Goal: Transaction & Acquisition: Purchase product/service

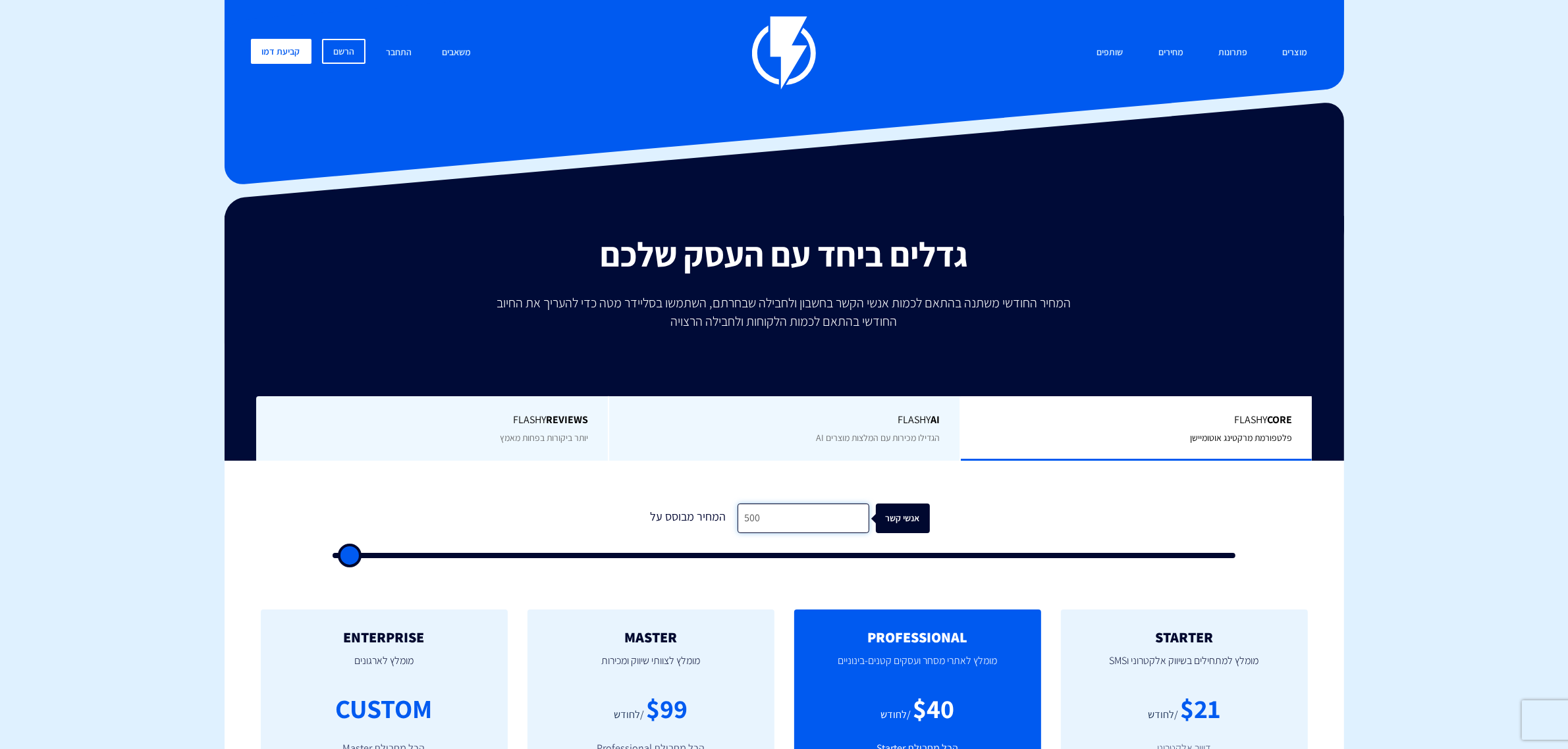
click at [807, 527] on input "500" at bounding box center [803, 518] width 132 height 29
type input "1"
type input "500"
type input "10"
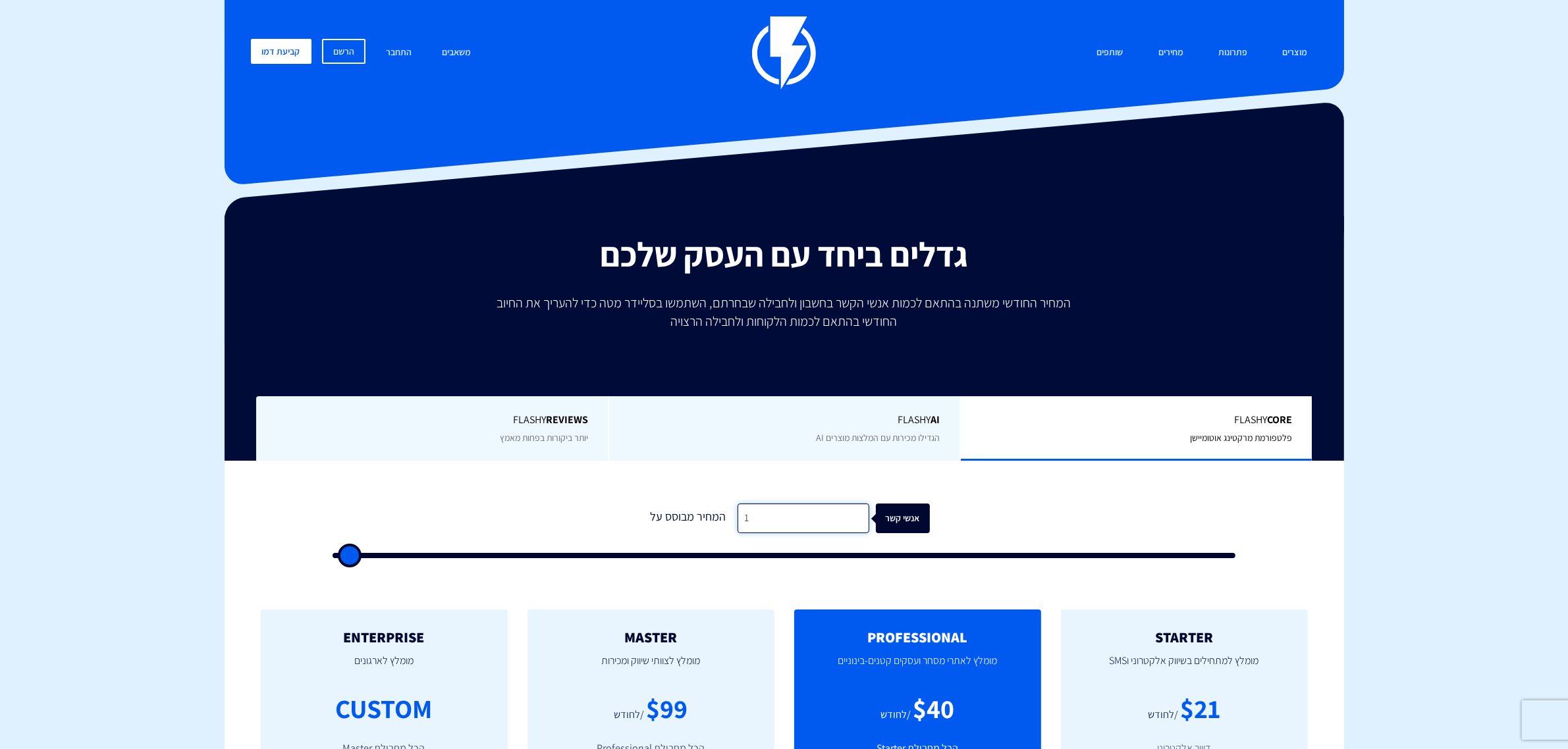
type input "500"
type input "100"
type input "500"
type input "1,000"
type input "1000"
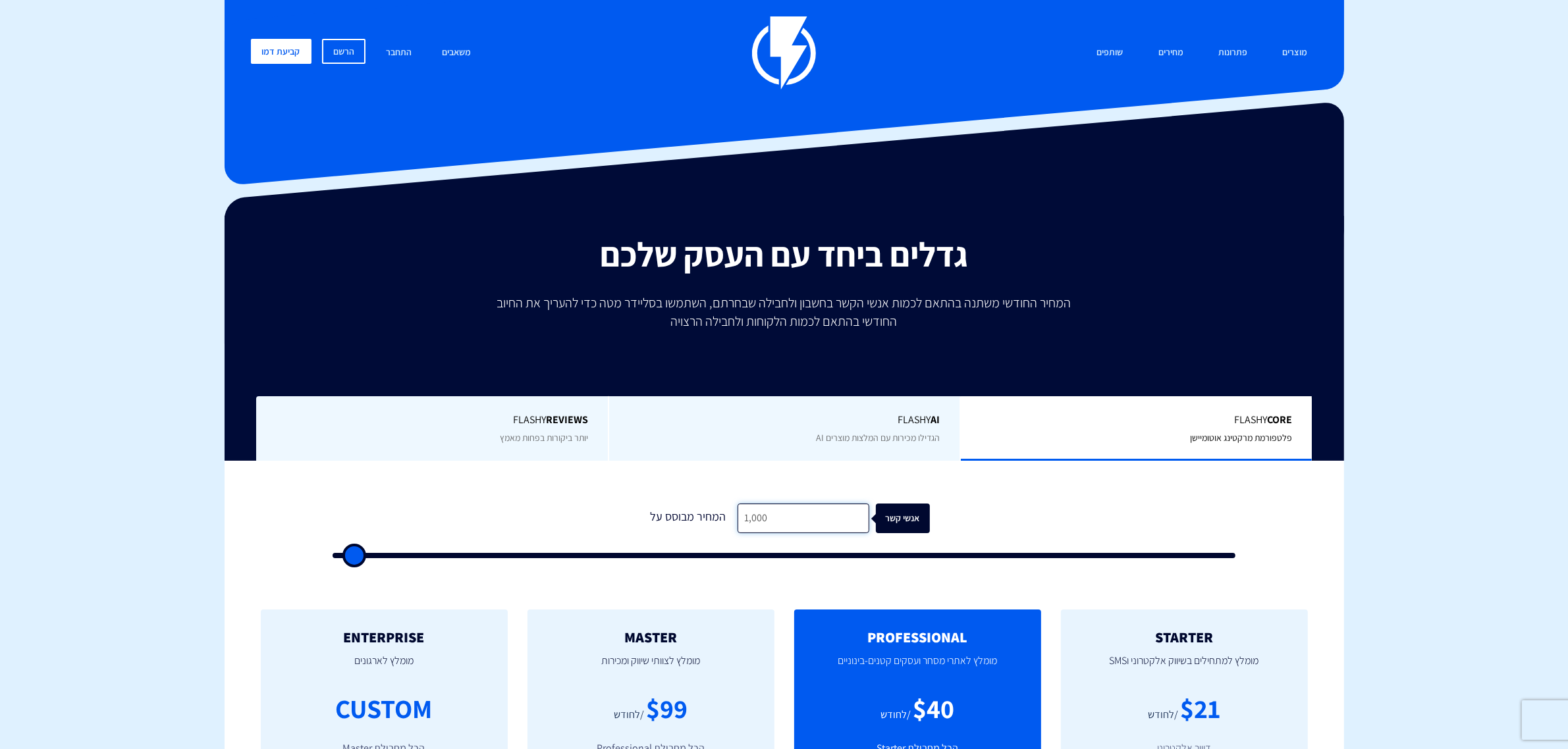
type input "10,000"
type input "10000"
type input "10,000"
